Goal: Task Accomplishment & Management: Use online tool/utility

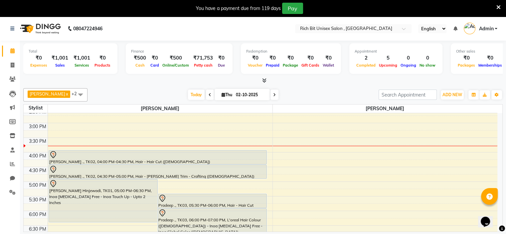
scroll to position [209, 0]
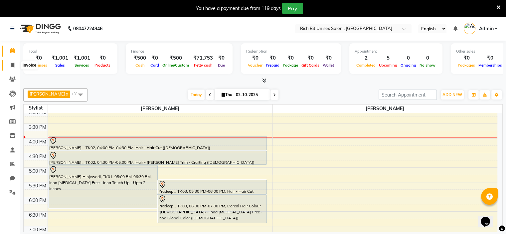
click at [11, 67] on icon at bounding box center [13, 65] width 4 height 5
select select "7834"
select select "service"
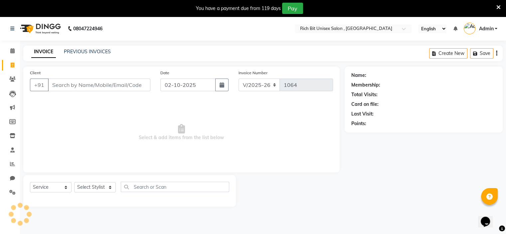
click at [65, 84] on input "Client" at bounding box center [99, 84] width 102 height 13
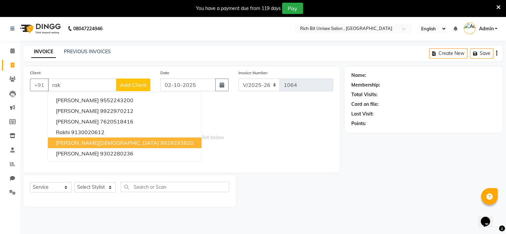
click at [160, 144] on ngb-highlight "9929293820" at bounding box center [176, 142] width 33 height 7
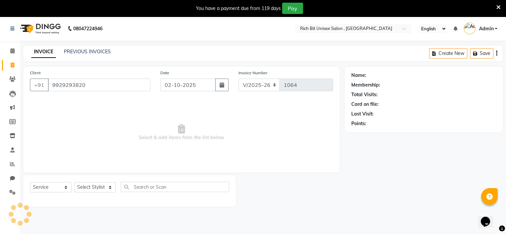
type input "9929293820"
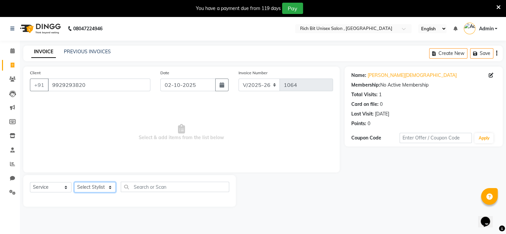
drag, startPoint x: 95, startPoint y: 187, endPoint x: 96, endPoint y: 192, distance: 5.2
click at [95, 187] on select "Select Stylist [PERSON_NAME] [PERSON_NAME]" at bounding box center [95, 187] width 42 height 10
select select "70823"
click at [74, 182] on select "Select Stylist [PERSON_NAME] [PERSON_NAME]" at bounding box center [95, 187] width 42 height 10
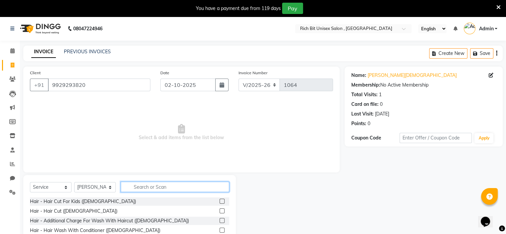
click at [159, 191] on input "text" at bounding box center [175, 187] width 108 height 10
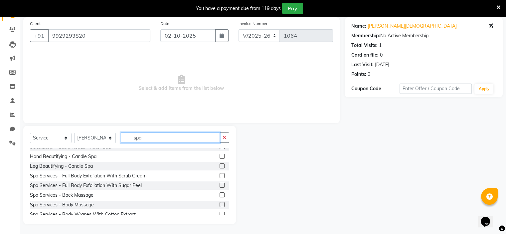
scroll to position [81, 0]
type input "s"
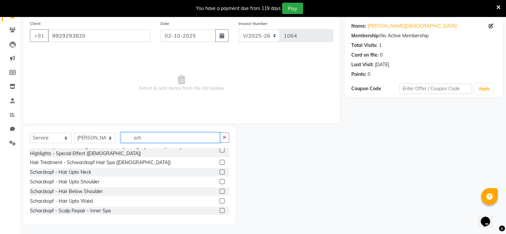
scroll to position [26, 0]
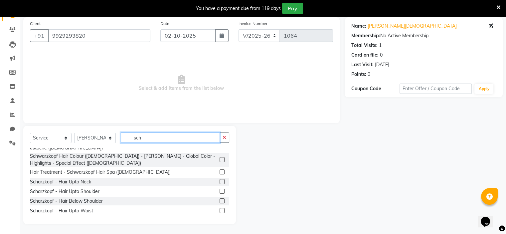
type input "sch"
drag, startPoint x: 217, startPoint y: 189, endPoint x: 237, endPoint y: 167, distance: 29.9
click at [219, 198] on label at bounding box center [221, 200] width 5 height 5
click at [219, 199] on input "checkbox" at bounding box center [221, 201] width 4 height 4
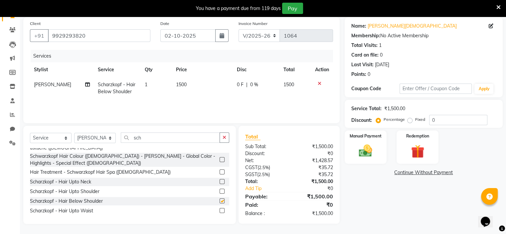
checkbox input "false"
click at [442, 122] on input "0" at bounding box center [458, 120] width 58 height 10
type input "030"
drag, startPoint x: 368, startPoint y: 152, endPoint x: 387, endPoint y: 158, distance: 19.6
click at [369, 152] on img at bounding box center [365, 151] width 22 height 16
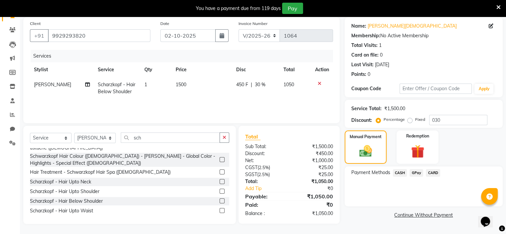
click at [413, 169] on span "GPay" at bounding box center [416, 173] width 14 height 8
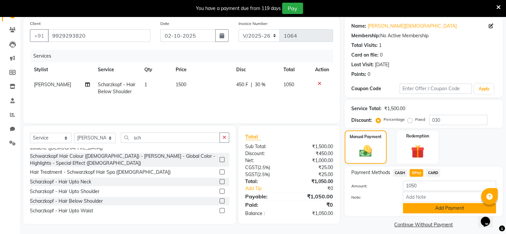
click at [428, 204] on button "Add Payment" at bounding box center [449, 208] width 93 height 10
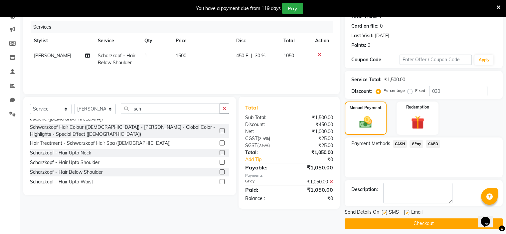
scroll to position [82, 0]
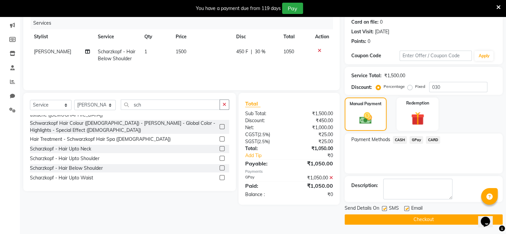
click at [413, 218] on button "Checkout" at bounding box center [423, 219] width 158 height 10
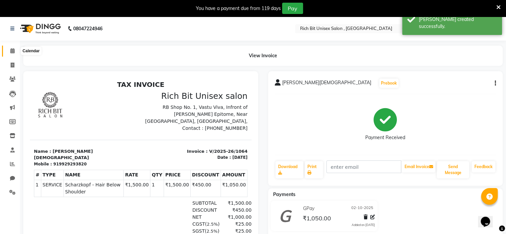
click at [10, 50] on icon at bounding box center [12, 50] width 4 height 5
